Goal: Check status: Check status

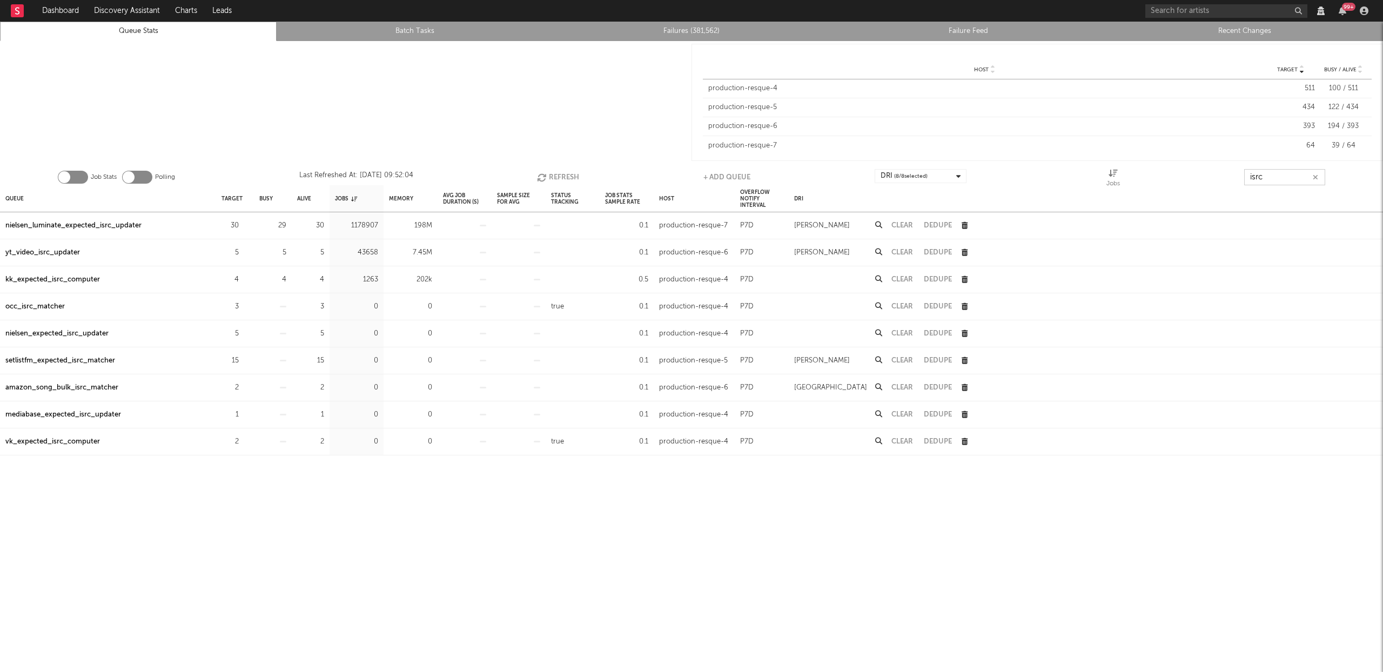
click at [1290, 171] on input "isrc" at bounding box center [1284, 177] width 81 height 16
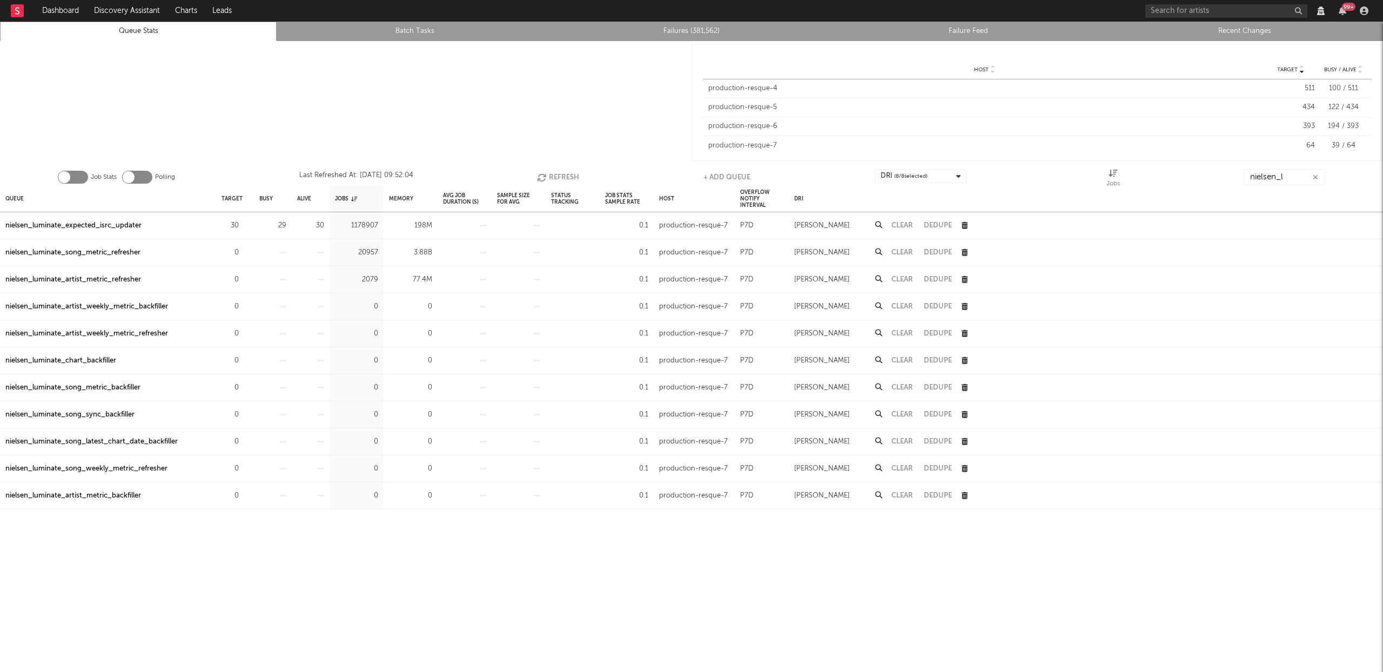
click at [535, 96] on div at bounding box center [345, 102] width 691 height 123
click at [1302, 175] on input "nielsen_l" at bounding box center [1284, 177] width 81 height 16
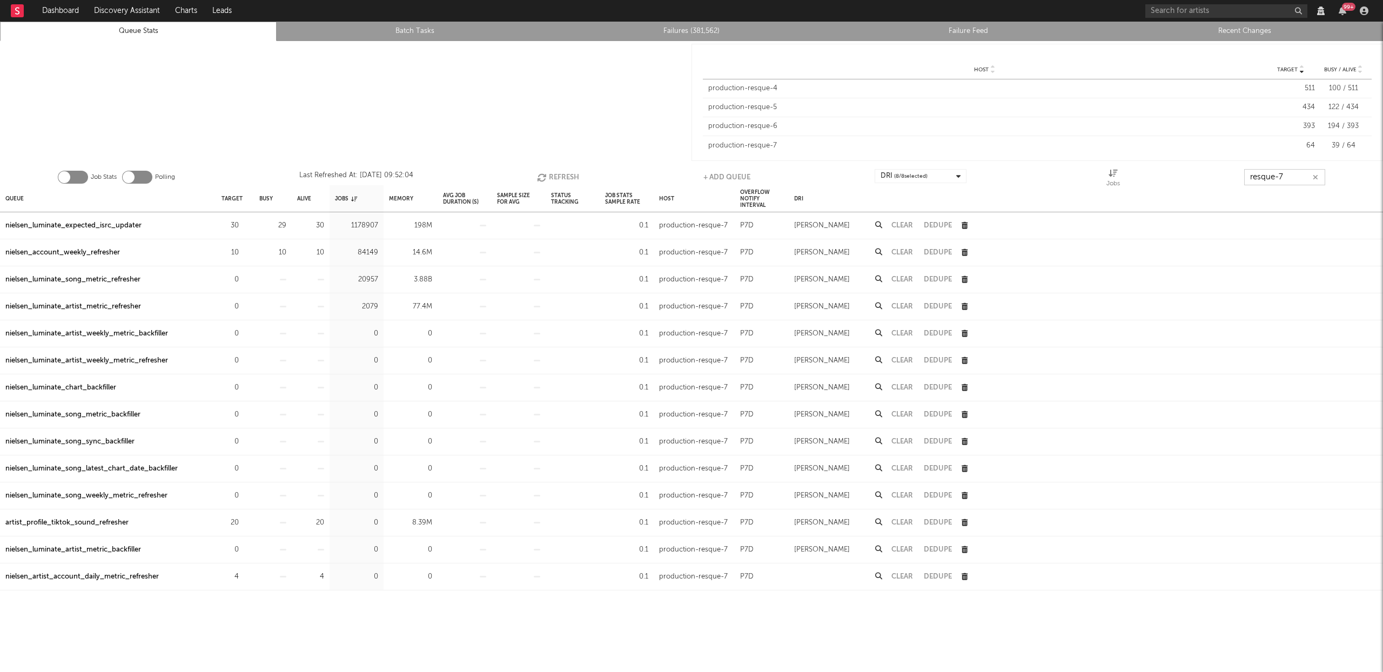
click at [1284, 179] on input "resque-7" at bounding box center [1284, 177] width 81 height 16
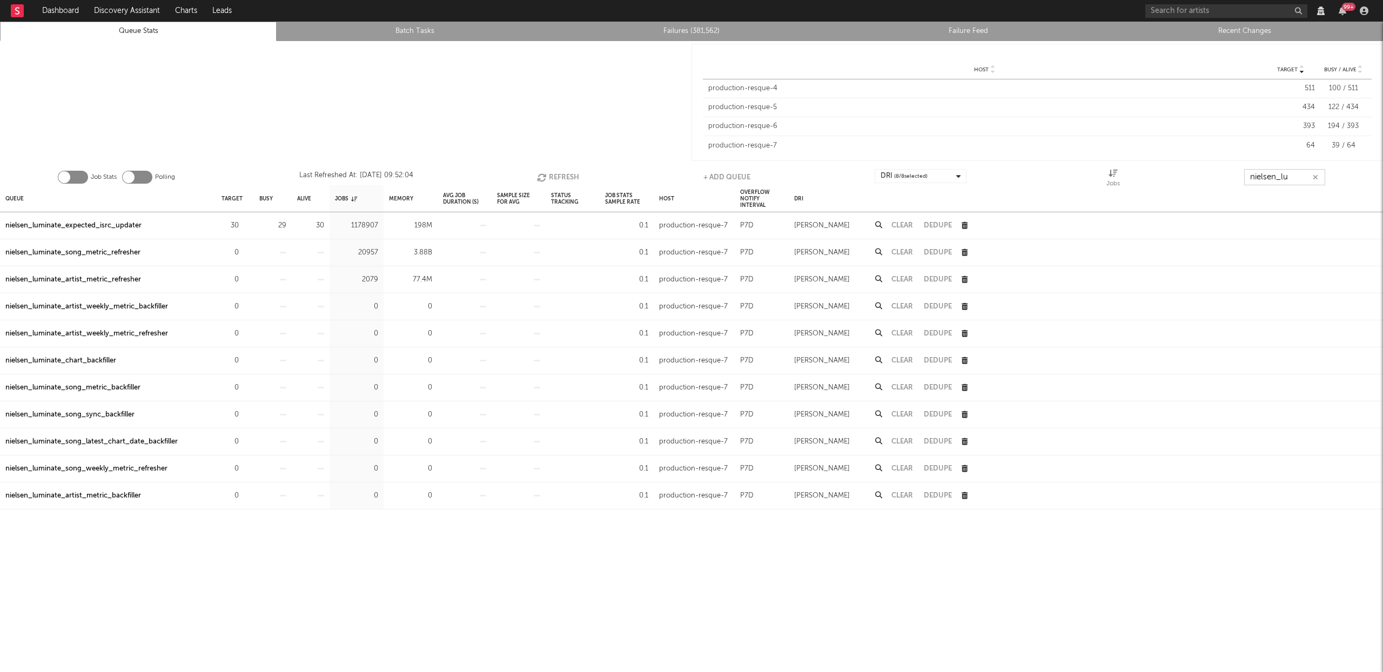
type input "nielsen_lum"
click at [900, 251] on button "Clear" at bounding box center [902, 252] width 22 height 7
click at [908, 250] on button "Clear" at bounding box center [902, 252] width 22 height 7
click at [1271, 173] on input "nielsen_lum" at bounding box center [1283, 177] width 81 height 16
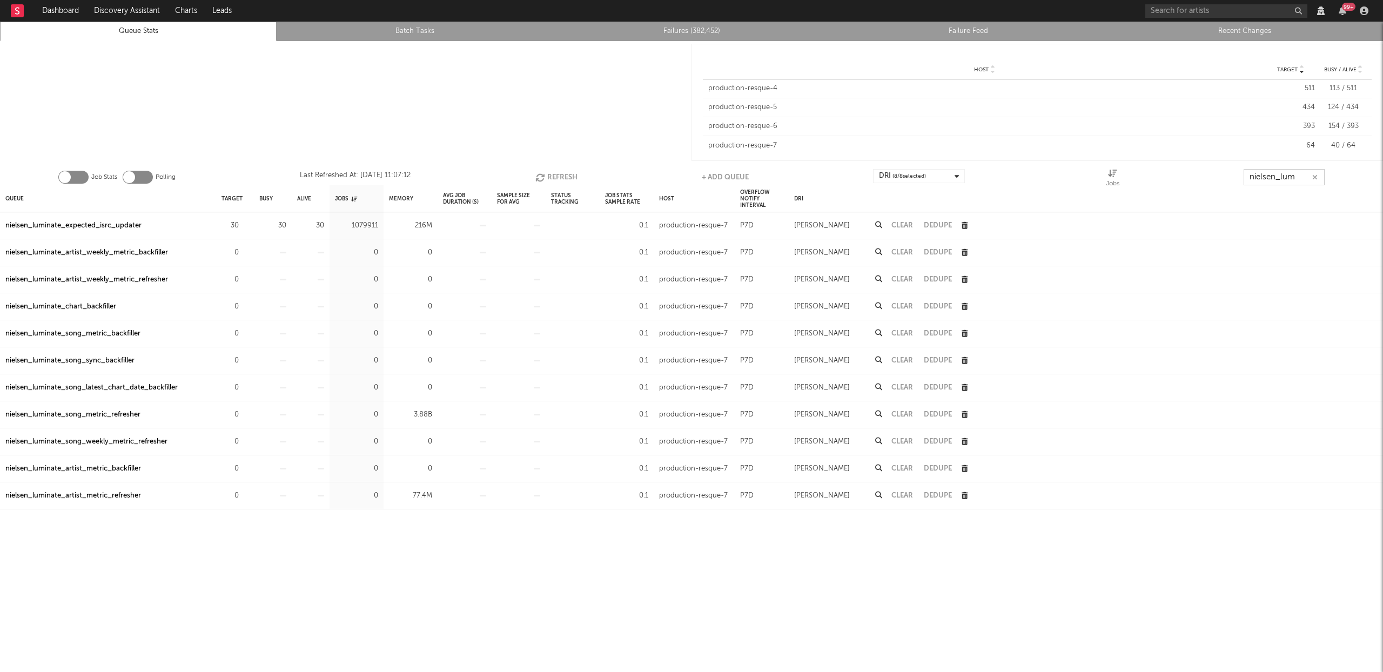
click at [1271, 173] on input "nielsen_lum" at bounding box center [1283, 177] width 81 height 16
click at [1253, 174] on input "nielsen_lum" at bounding box center [1283, 177] width 81 height 16
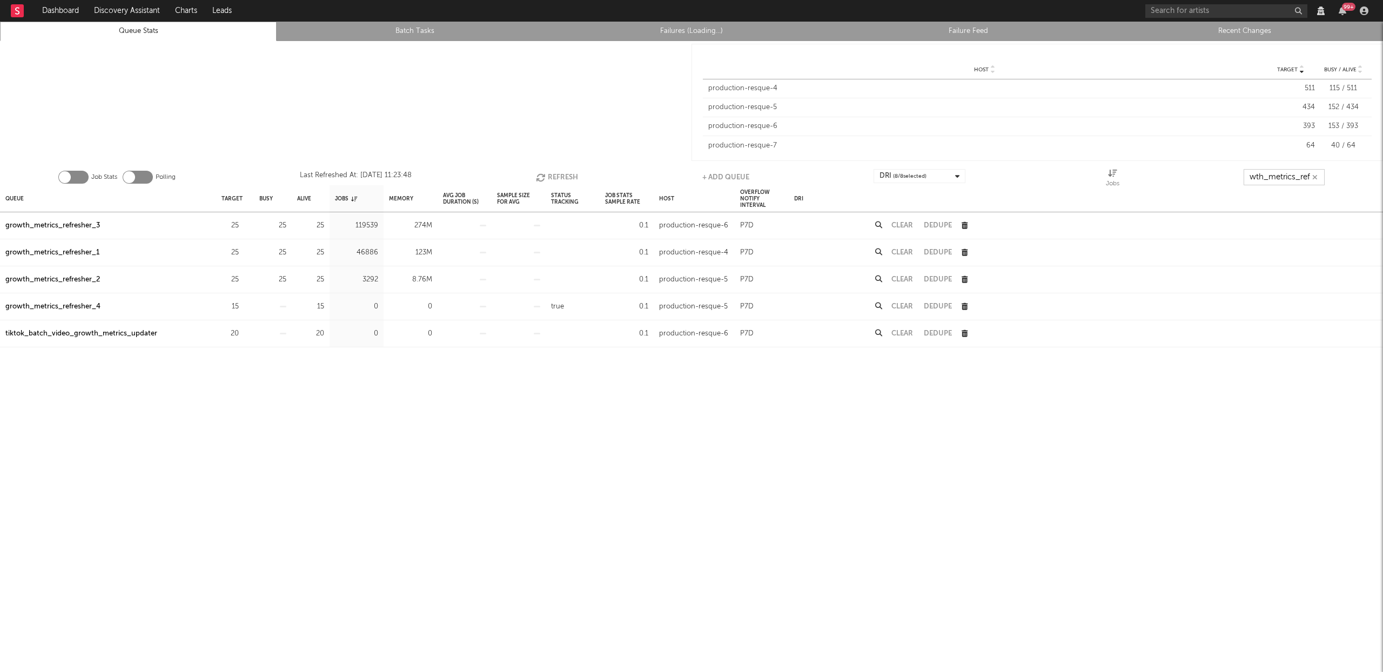
scroll to position [0, 19]
type input "growth_metrics_refre"
click at [18, 200] on div "Queue" at bounding box center [14, 198] width 18 height 23
click at [556, 178] on button "Refresh" at bounding box center [554, 177] width 42 height 16
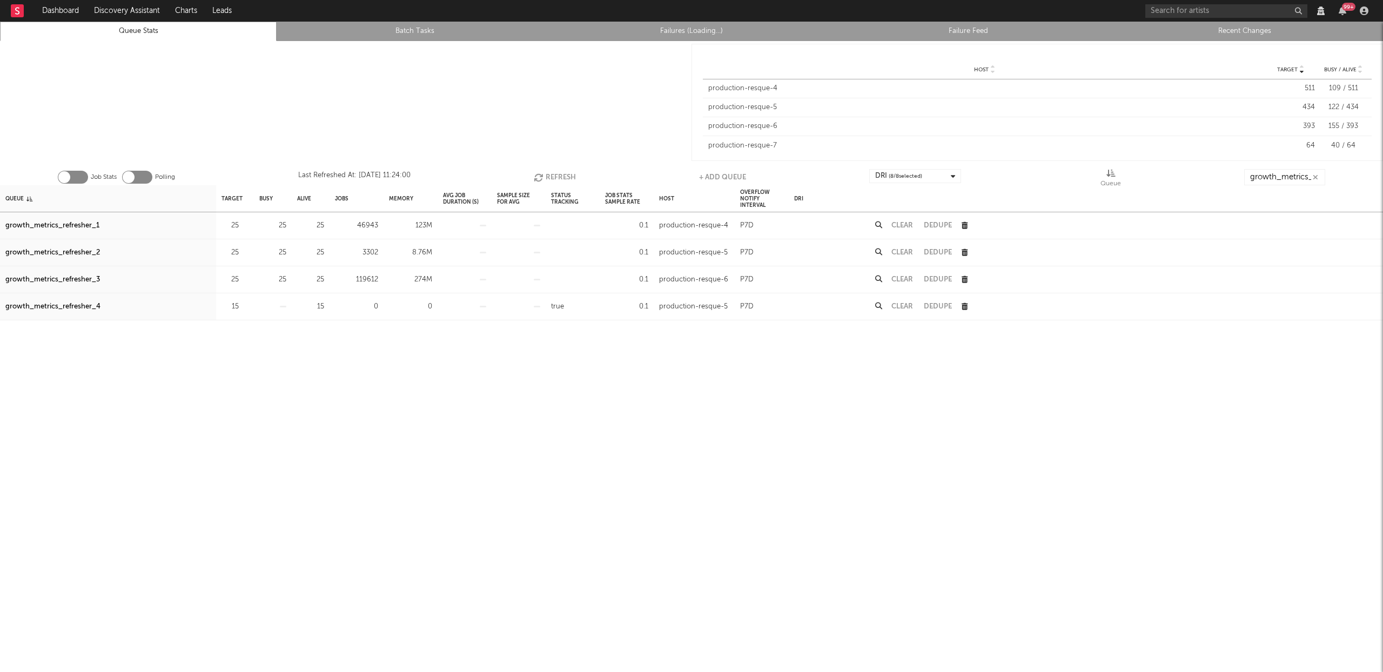
click at [83, 280] on div "growth_metrics_refresher_3" at bounding box center [52, 279] width 95 height 13
click at [561, 171] on button "Refresh" at bounding box center [555, 177] width 42 height 16
click at [49, 225] on div "growth_metrics_refresher_1" at bounding box center [52, 225] width 94 height 13
click at [56, 250] on div "growth_metrics_refresher_2" at bounding box center [52, 252] width 95 height 13
drag, startPoint x: 65, startPoint y: 280, endPoint x: 88, endPoint y: 275, distance: 23.8
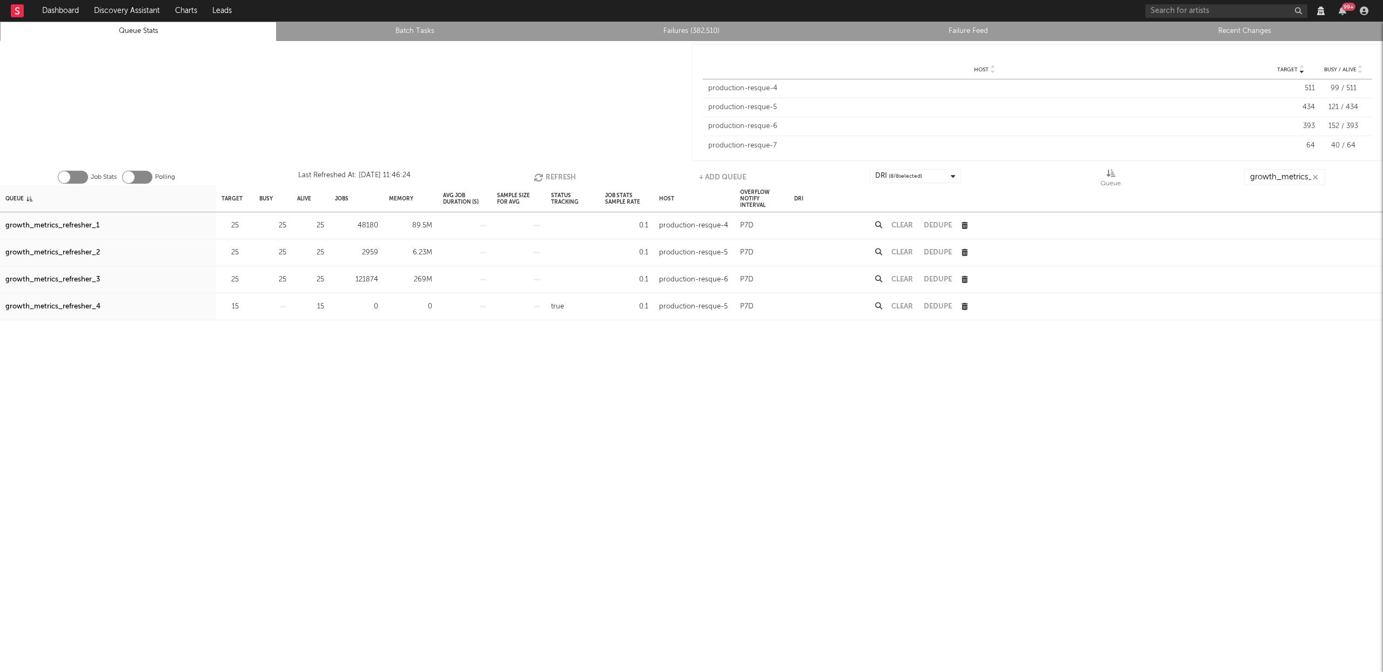
click at [65, 280] on div "growth_metrics_refresher_3" at bounding box center [52, 279] width 95 height 13
